Goal: Task Accomplishment & Management: Manage account settings

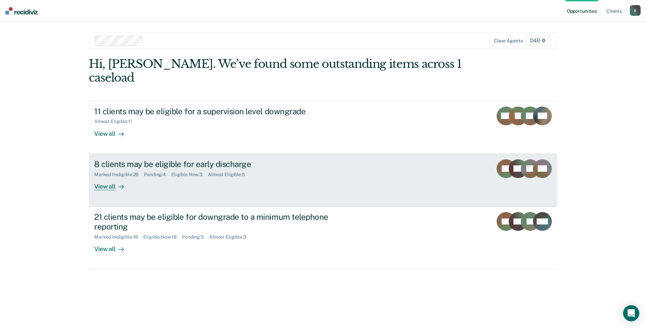
click at [100, 177] on div "View all" at bounding box center [113, 183] width 38 height 13
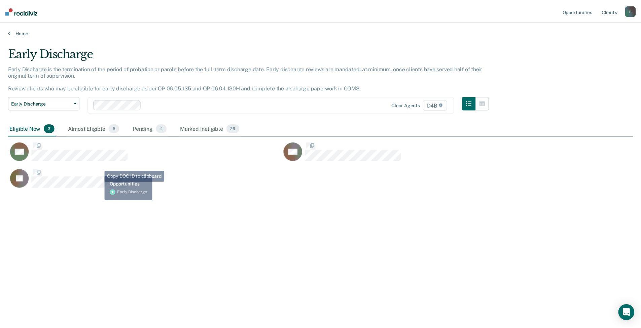
scroll to position [226, 625]
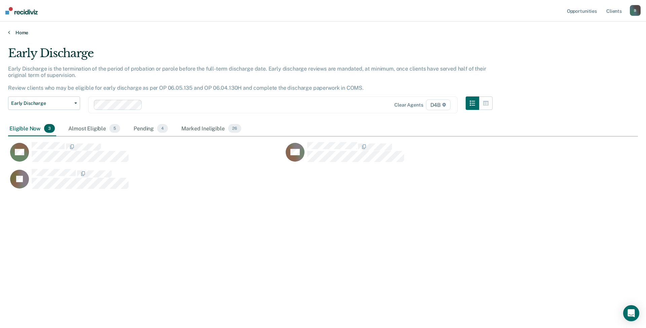
click at [17, 35] on link "Home" at bounding box center [323, 33] width 630 height 6
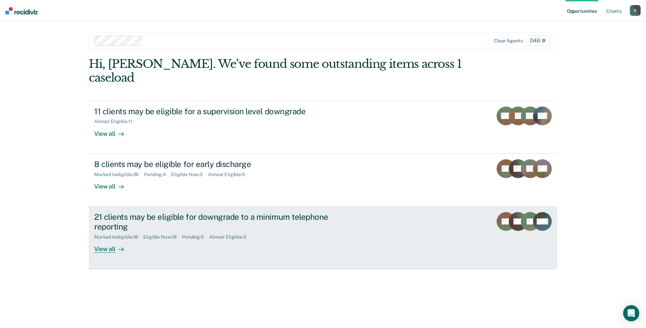
click at [116, 245] on div at bounding box center [120, 249] width 8 height 8
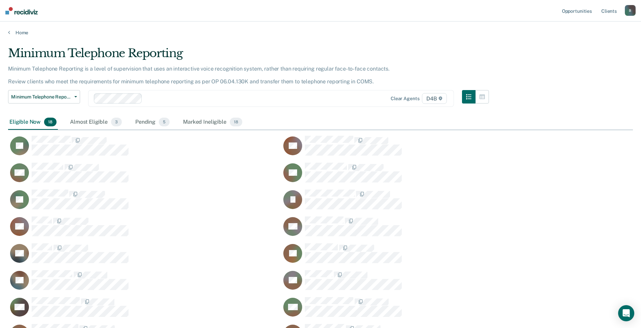
scroll to position [324, 620]
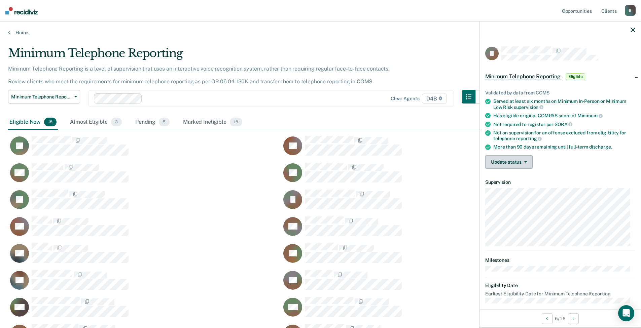
click at [514, 163] on button "Update status" at bounding box center [508, 161] width 47 height 13
click at [513, 187] on button "Mark Ineligible" at bounding box center [517, 189] width 65 height 11
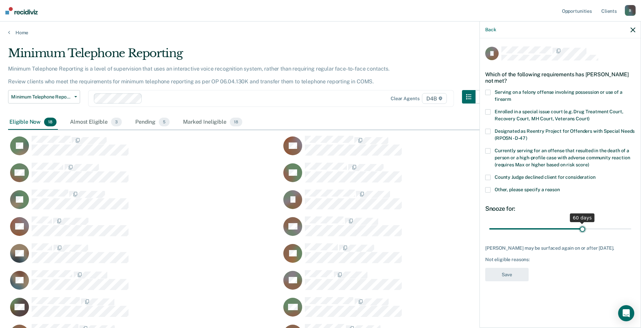
drag, startPoint x: 538, startPoint y: 226, endPoint x: 582, endPoint y: 222, distance: 44.6
type input "60"
click at [582, 223] on input "range" at bounding box center [560, 229] width 142 height 12
click at [490, 191] on span at bounding box center [487, 189] width 5 height 5
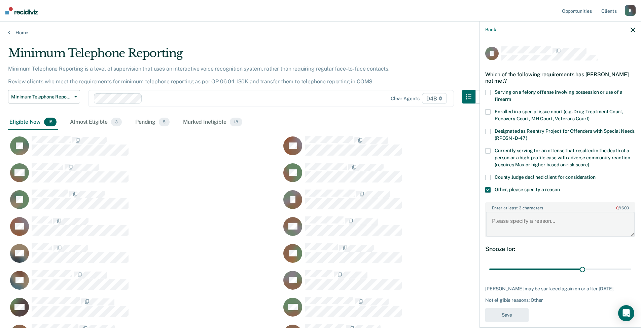
click at [515, 228] on textarea "Enter at least 3 characters 0 / 1600" at bounding box center [560, 224] width 149 height 25
type textarea "active warrant from 62B DC"
click at [514, 322] on button "Save" at bounding box center [506, 316] width 43 height 14
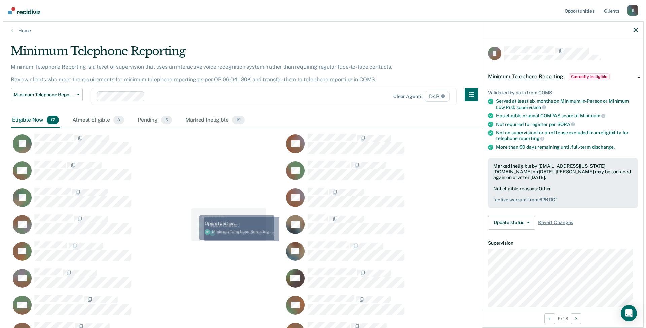
scroll to position [0, 0]
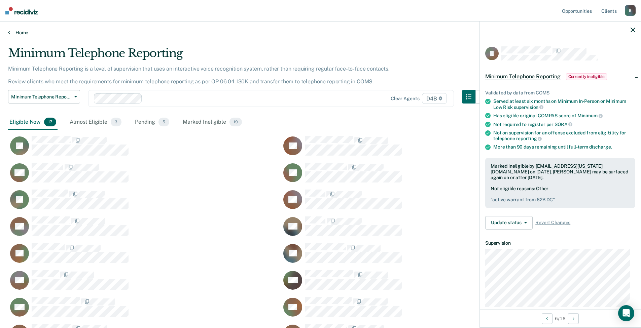
click at [20, 32] on link "Home" at bounding box center [320, 33] width 625 height 6
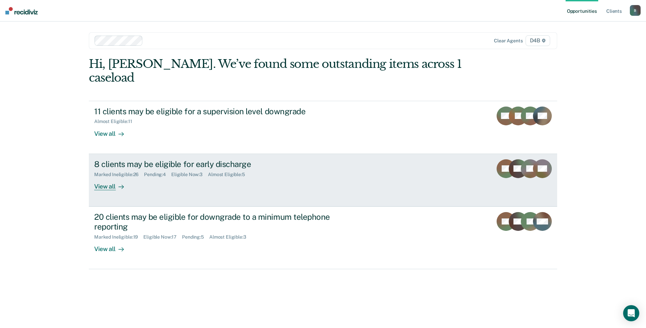
click at [116, 183] on div at bounding box center [120, 187] width 8 height 8
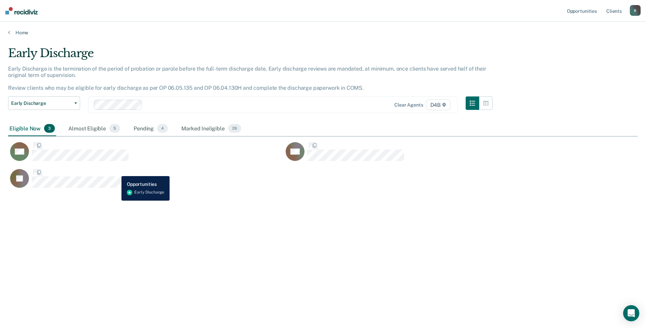
scroll to position [226, 625]
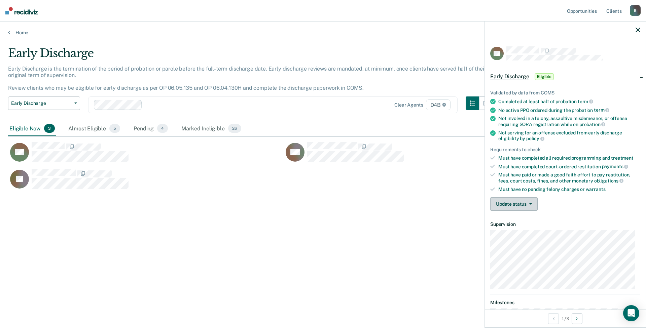
click at [526, 206] on button "Update status" at bounding box center [513, 203] width 47 height 13
click at [528, 230] on button "Mark Ineligible" at bounding box center [522, 231] width 65 height 11
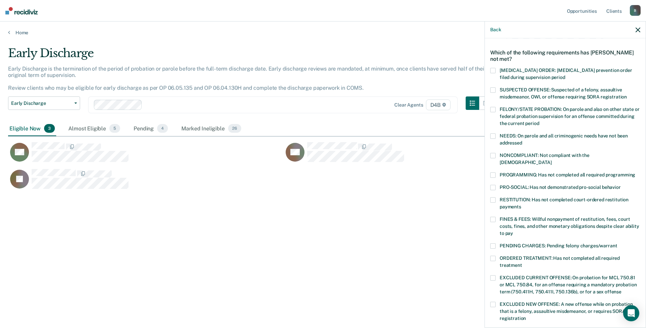
scroll to position [34, 0]
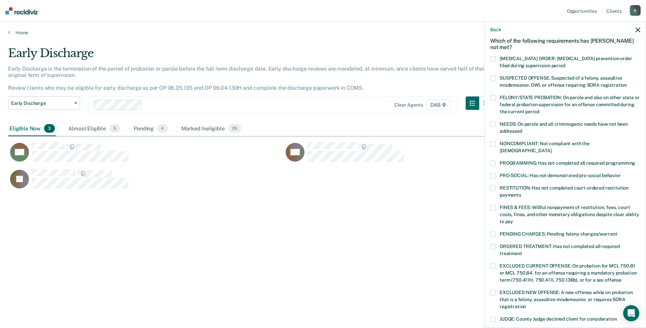
click at [493, 205] on span at bounding box center [492, 207] width 5 height 5
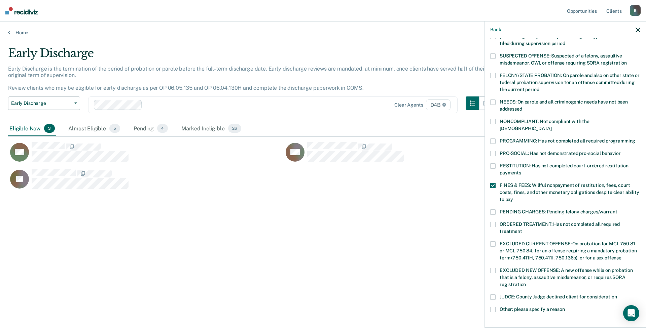
scroll to position [67, 0]
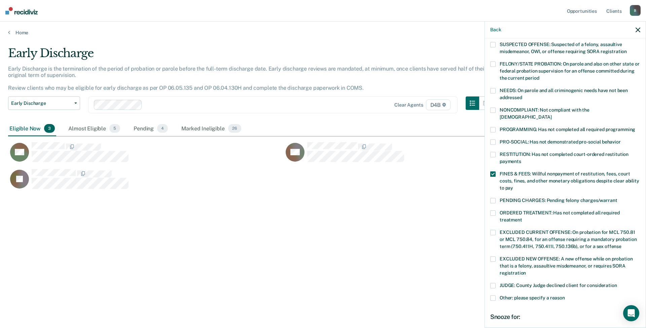
click at [497, 211] on label "ORDERED TREATMENT: Has not completed all required treatment" at bounding box center [565, 218] width 150 height 14
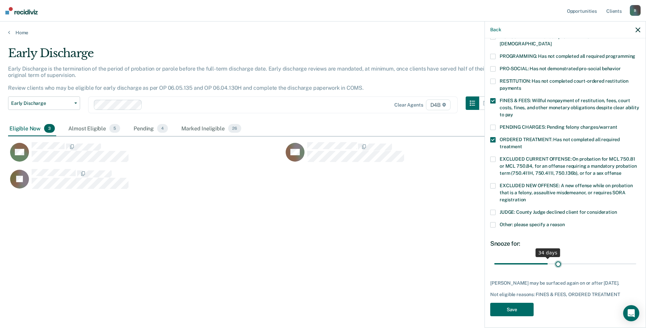
scroll to position [135, 0]
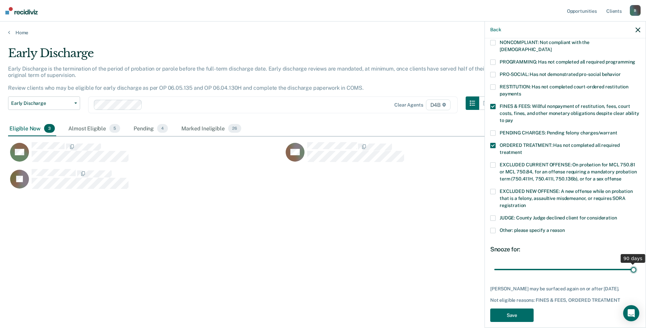
drag, startPoint x: 540, startPoint y: 256, endPoint x: 639, endPoint y: 259, distance: 99.6
type input "90"
click at [636, 264] on input "range" at bounding box center [565, 270] width 142 height 12
click at [494, 228] on span at bounding box center [492, 230] width 5 height 5
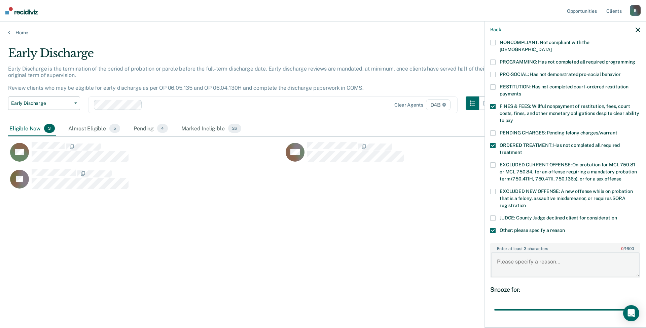
click at [520, 257] on textarea "Enter at least 3 characters 0 / 1600" at bounding box center [565, 265] width 149 height 25
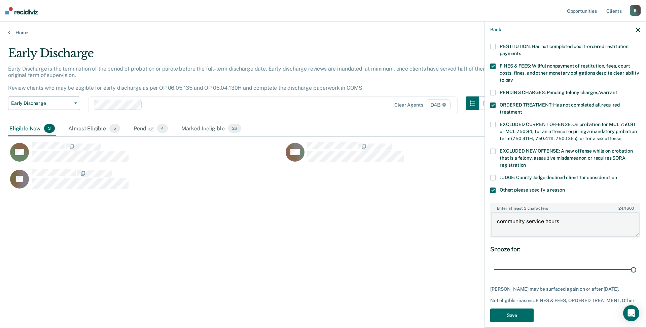
scroll to position [176, 0]
type textarea "community service hours"
click at [530, 309] on button "Save" at bounding box center [511, 316] width 43 height 14
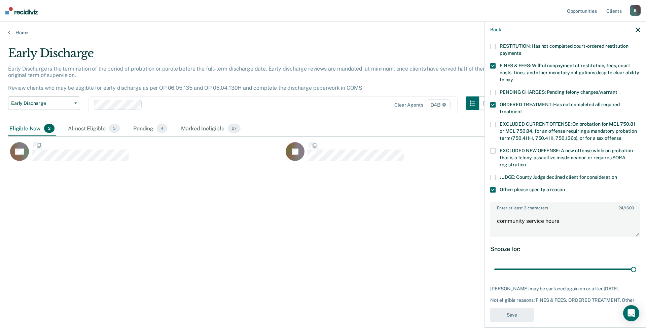
scroll to position [122, 0]
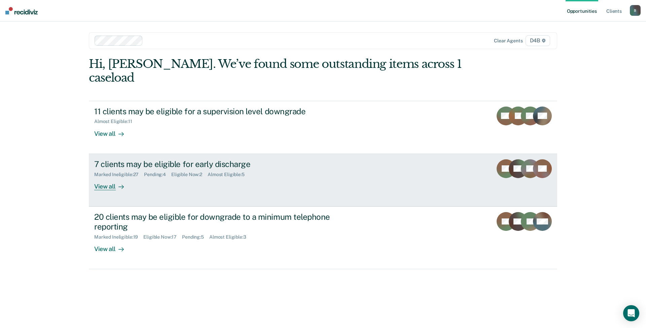
click at [102, 177] on div "View all" at bounding box center [113, 183] width 38 height 13
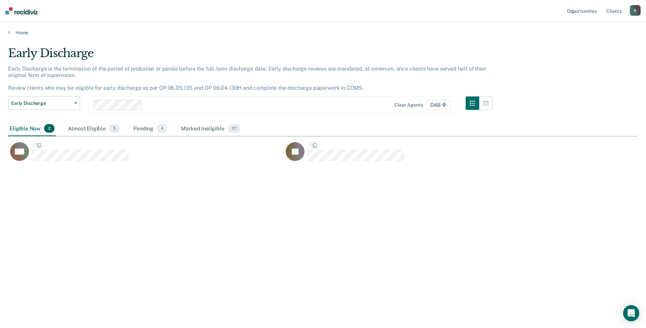
scroll to position [226, 625]
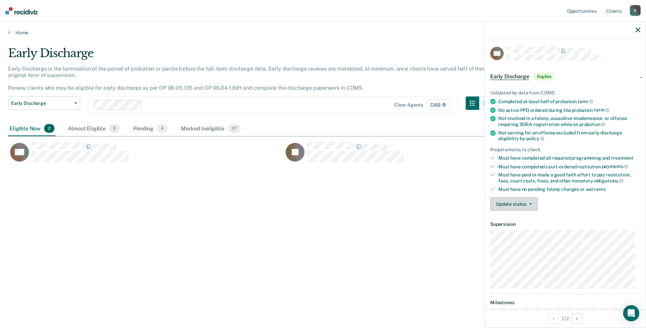
click at [511, 203] on button "Update status" at bounding box center [513, 203] width 47 height 13
click at [512, 233] on button "Mark Ineligible" at bounding box center [522, 231] width 65 height 11
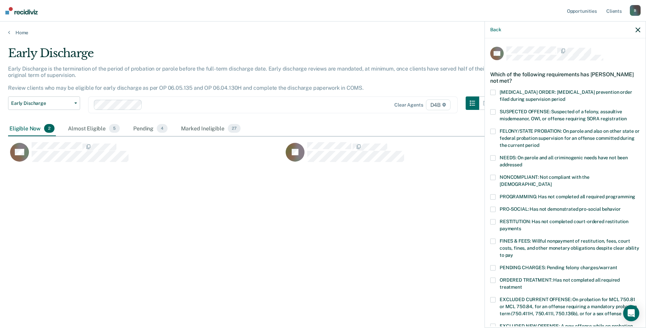
click at [495, 239] on span at bounding box center [492, 241] width 5 height 5
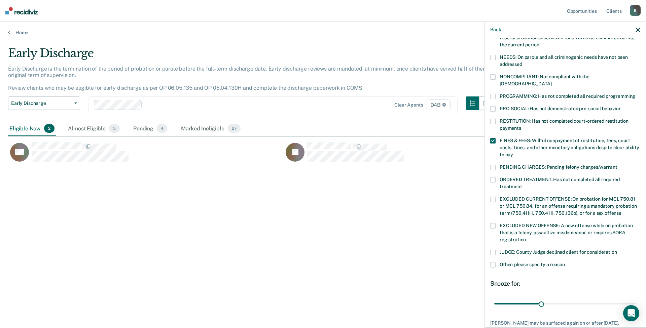
scroll to position [101, 0]
drag, startPoint x: 541, startPoint y: 296, endPoint x: 646, endPoint y: 293, distance: 104.7
type input "90"
click at [636, 298] on input "range" at bounding box center [565, 304] width 142 height 12
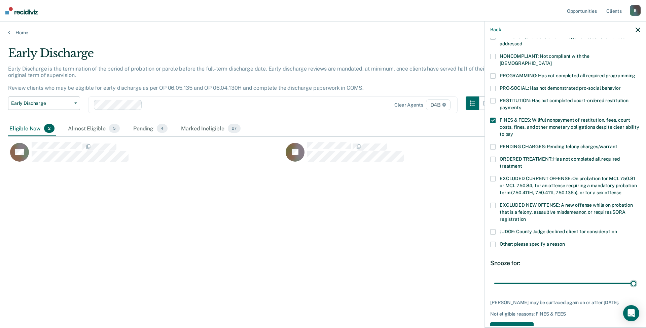
scroll to position [141, 0]
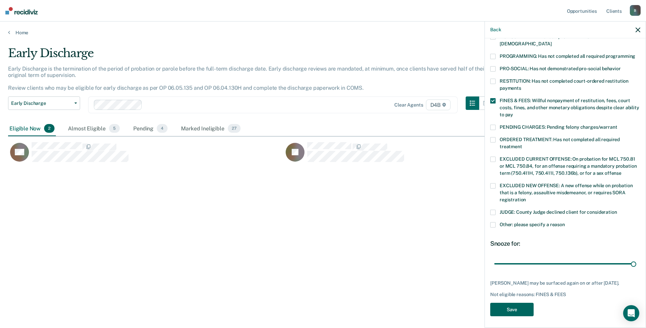
click at [527, 307] on button "Save" at bounding box center [511, 310] width 43 height 14
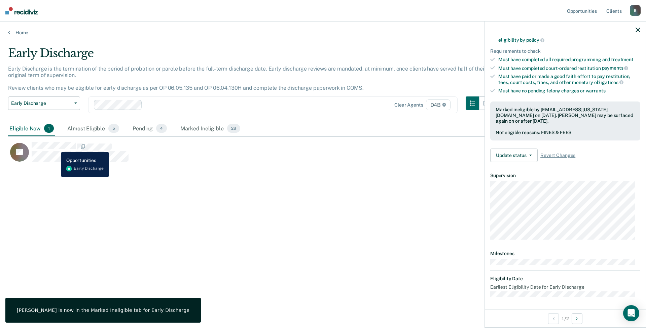
scroll to position [49, 0]
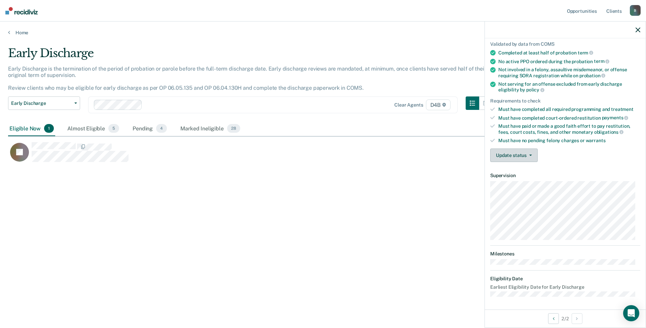
click at [526, 156] on button "Update status" at bounding box center [513, 155] width 47 height 13
click at [521, 181] on button "Mark Ineligible" at bounding box center [522, 182] width 65 height 11
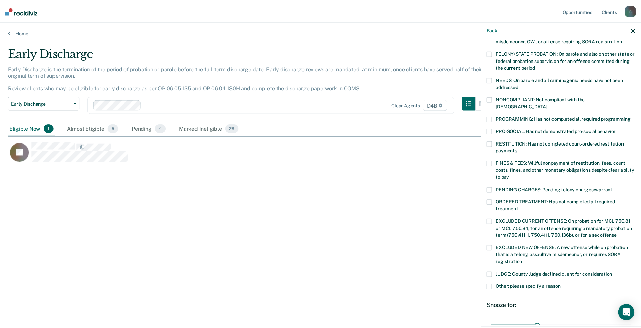
scroll to position [141, 0]
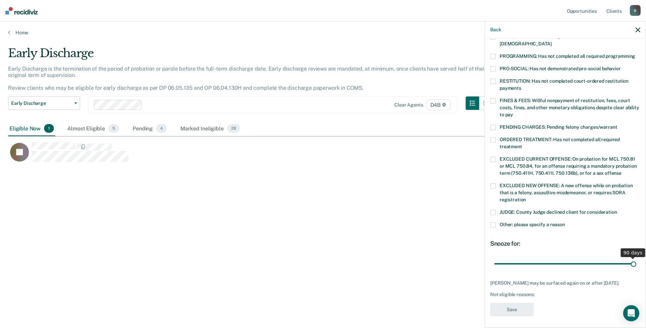
drag, startPoint x: 542, startPoint y: 257, endPoint x: 646, endPoint y: 257, distance: 103.6
type input "90"
click at [636, 258] on input "range" at bounding box center [565, 264] width 142 height 12
click at [495, 98] on span at bounding box center [492, 100] width 5 height 5
click at [517, 306] on button "Save" at bounding box center [511, 310] width 43 height 14
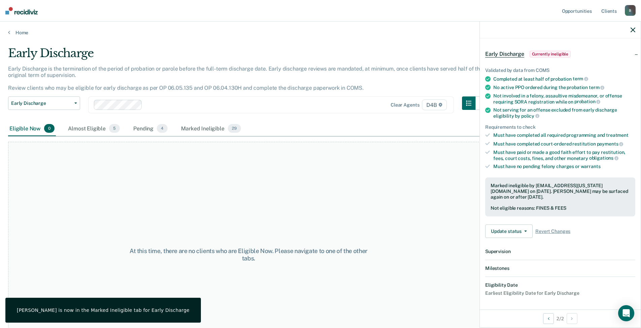
scroll to position [99, 0]
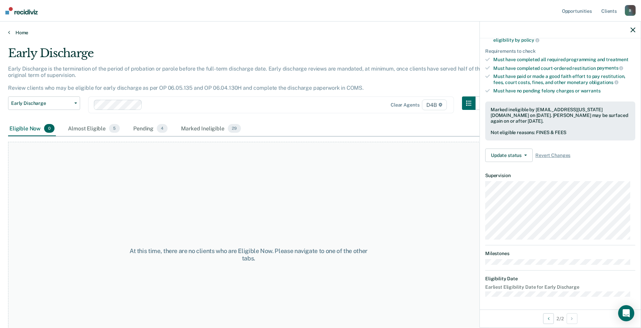
click at [29, 34] on link "Home" at bounding box center [320, 33] width 625 height 6
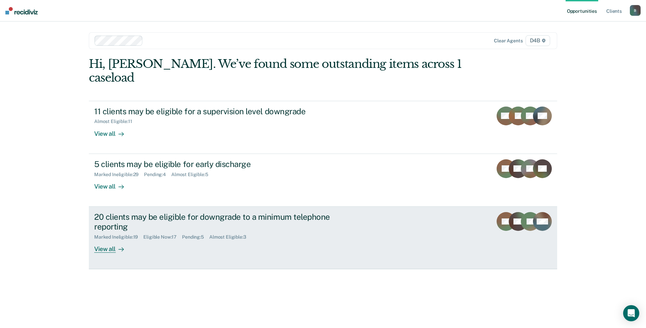
click at [107, 240] on link "20 clients may be eligible for downgrade to a minimum telephone reporting Marke…" at bounding box center [323, 238] width 468 height 63
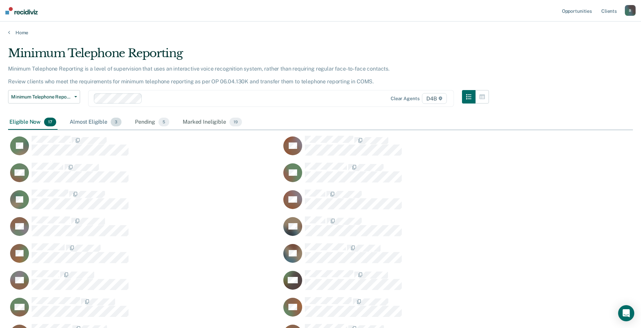
click at [100, 126] on div "Almost Eligible 3" at bounding box center [95, 122] width 55 height 15
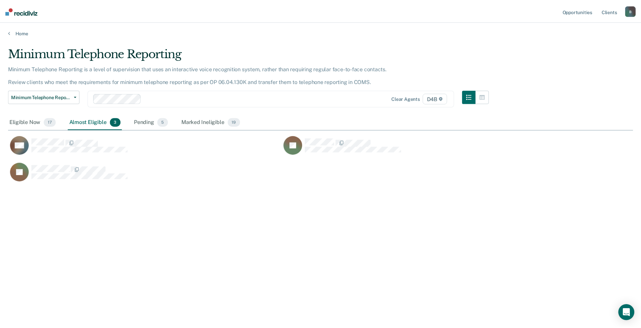
scroll to position [5, 5]
click at [31, 120] on div "Eligible Now 17" at bounding box center [32, 122] width 49 height 15
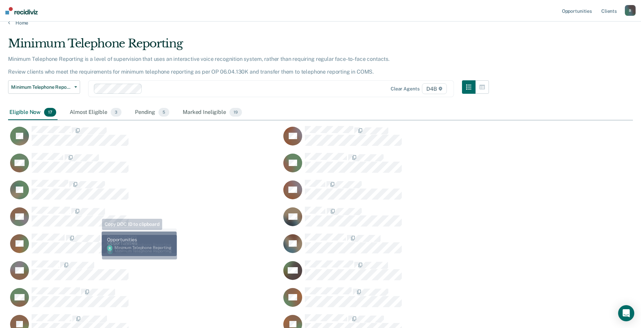
scroll to position [0, 0]
